Goal: Find specific page/section: Find specific page/section

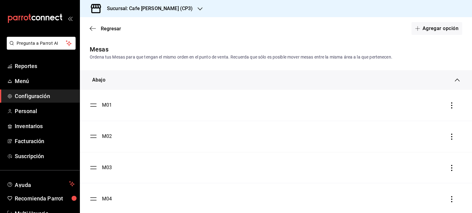
scroll to position [113, 0]
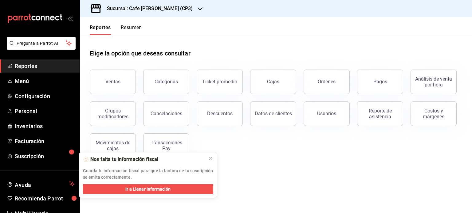
click at [256, 40] on div "Elige la opción que deseas consultar" at bounding box center [276, 48] width 372 height 27
click at [269, 170] on main "Elige la opción que deseas consultar Ventas Categorías Ticket promedio Cajas Ór…" at bounding box center [276, 124] width 392 height 178
click at [240, 51] on div "Elige la opción que deseas consultar" at bounding box center [276, 48] width 372 height 27
click at [278, 146] on div "Ventas Categorías Ticket promedio Cajas Órdenes Pagos Análisis de venta por hor…" at bounding box center [272, 110] width 380 height 96
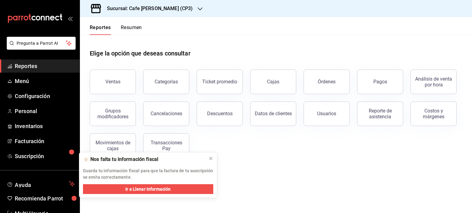
click at [274, 145] on div "Ventas Categorías Ticket promedio Cajas Órdenes Pagos Análisis de venta por hor…" at bounding box center [272, 110] width 380 height 96
click at [210, 158] on icon at bounding box center [210, 158] width 5 height 5
